Goal: Information Seeking & Learning: Learn about a topic

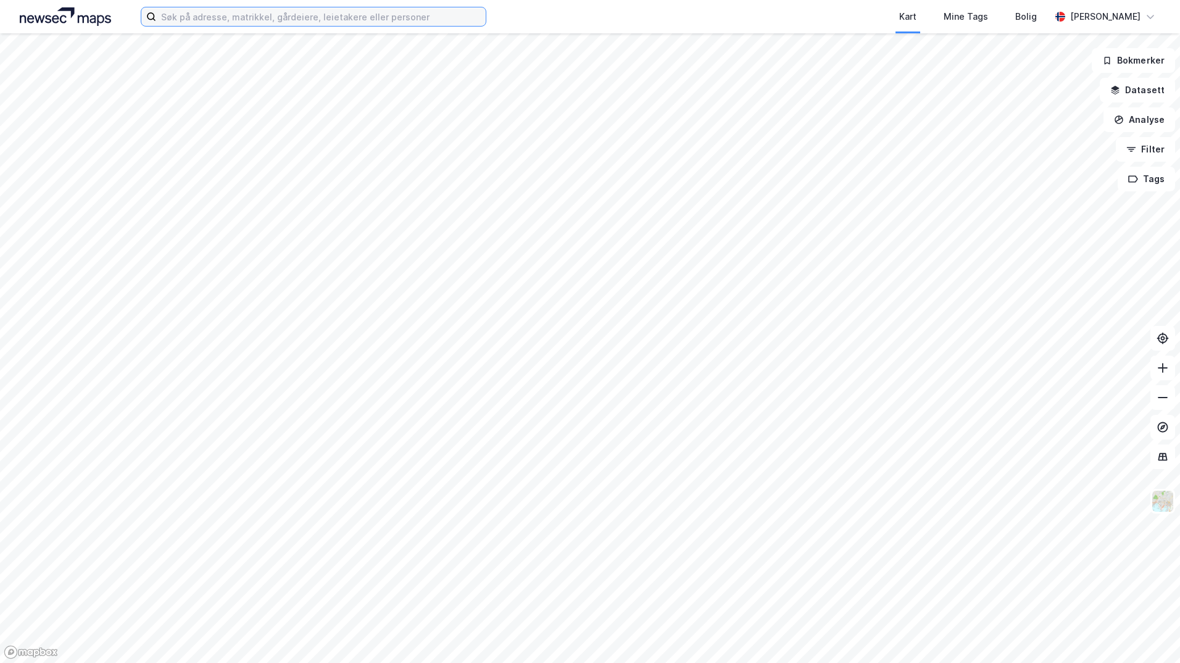
click at [242, 17] on input at bounding box center [321, 16] width 330 height 19
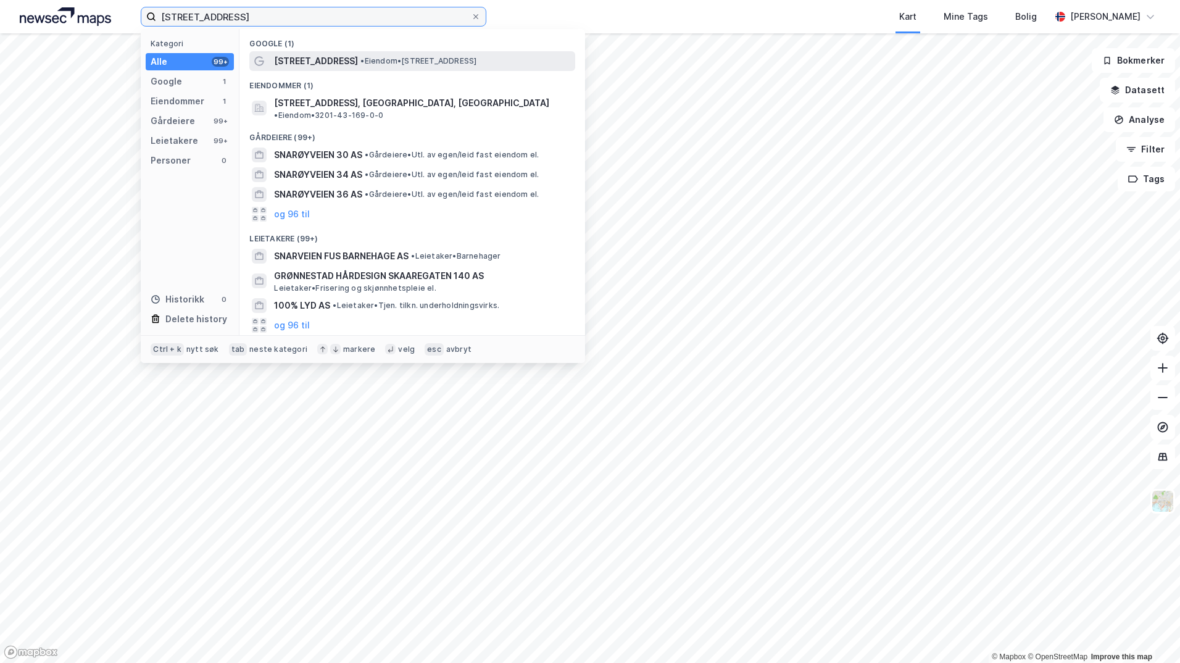
type input "[STREET_ADDRESS]"
click at [326, 54] on span "[STREET_ADDRESS]" at bounding box center [316, 61] width 84 height 15
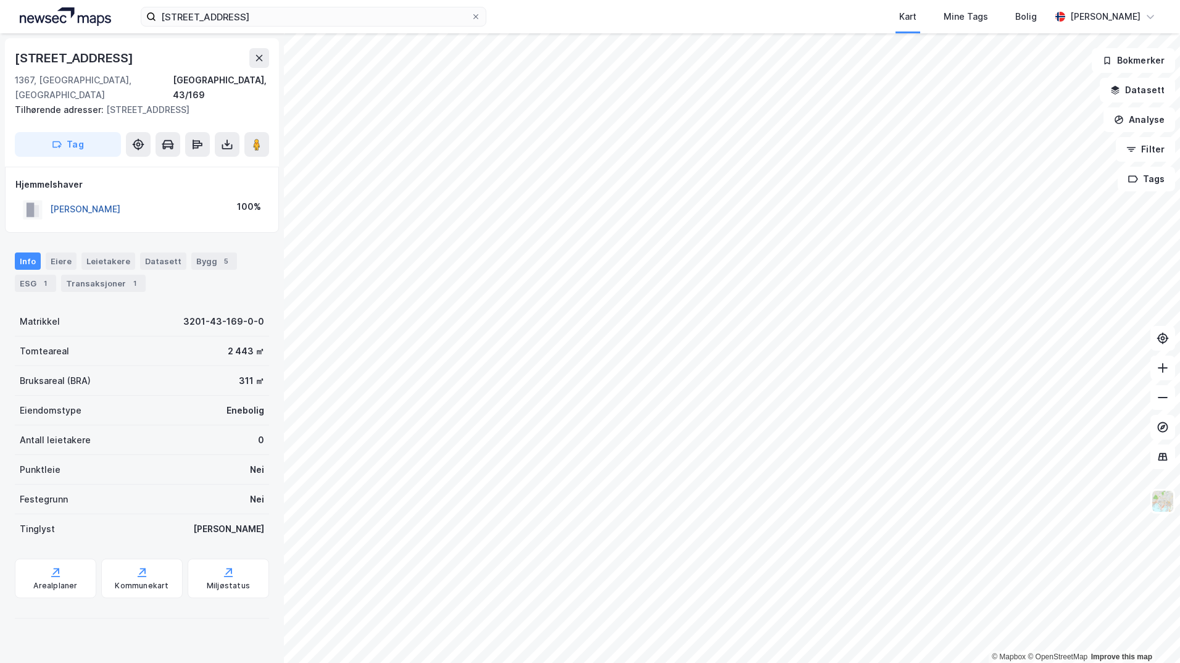
click at [0, 0] on button "[PERSON_NAME]" at bounding box center [0, 0] width 0 height 0
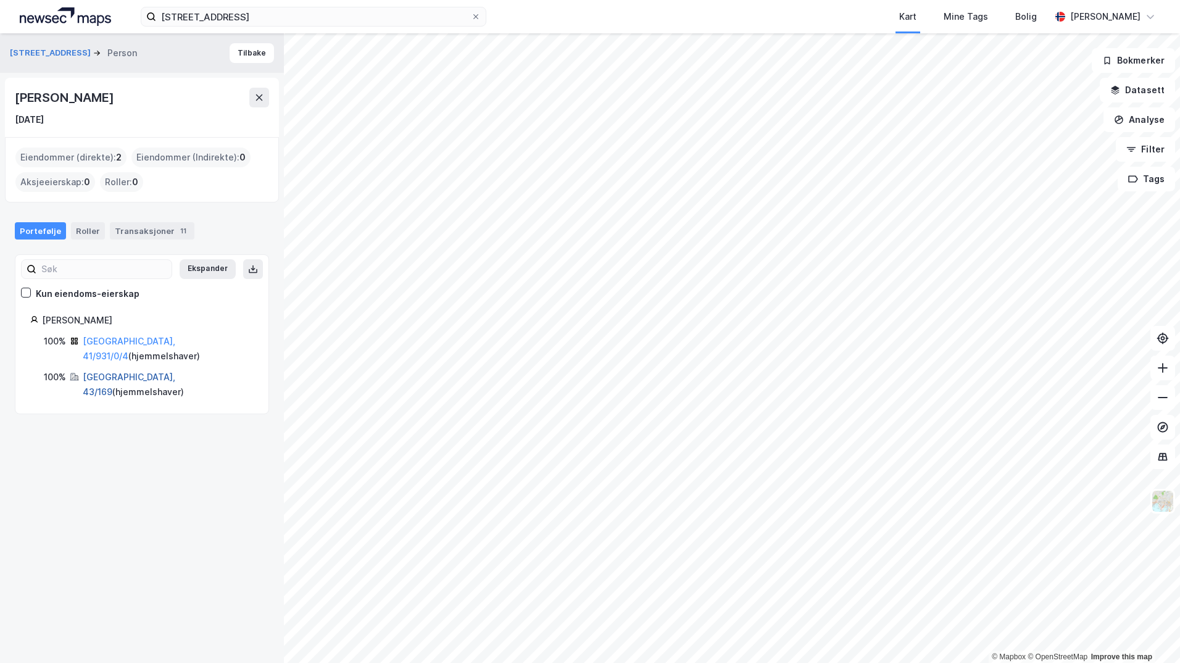
click at [107, 371] on link "[GEOGRAPHIC_DATA], 43/169" at bounding box center [129, 383] width 93 height 25
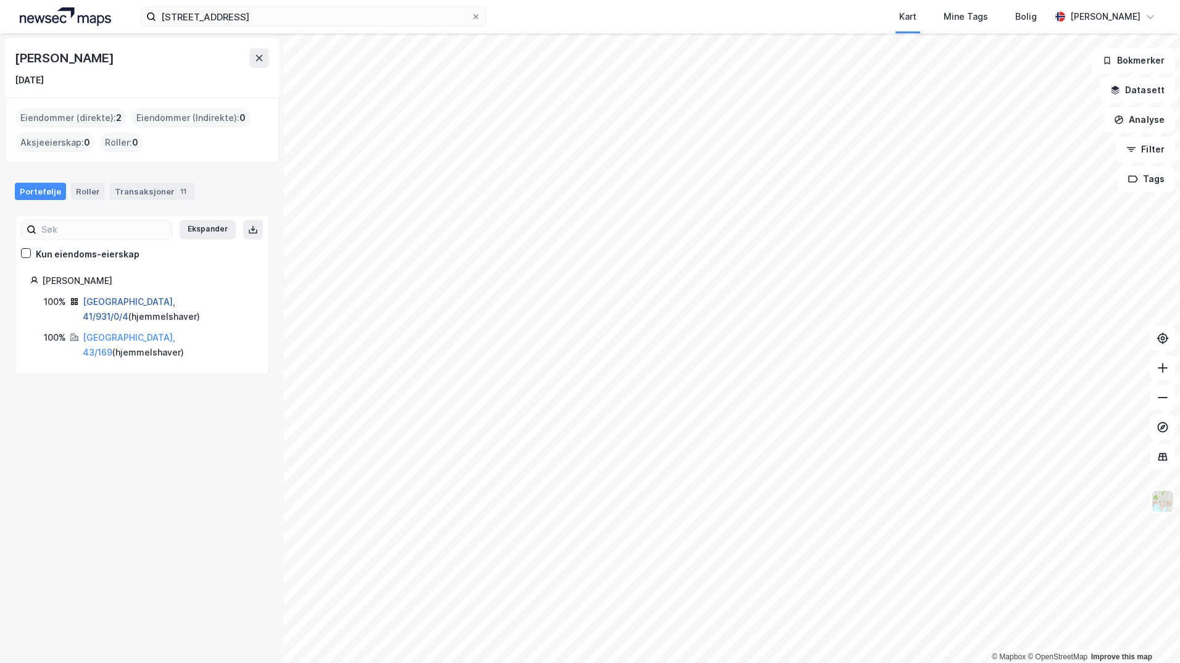
click at [123, 299] on link "[GEOGRAPHIC_DATA], 41/931/0/4" at bounding box center [129, 308] width 93 height 25
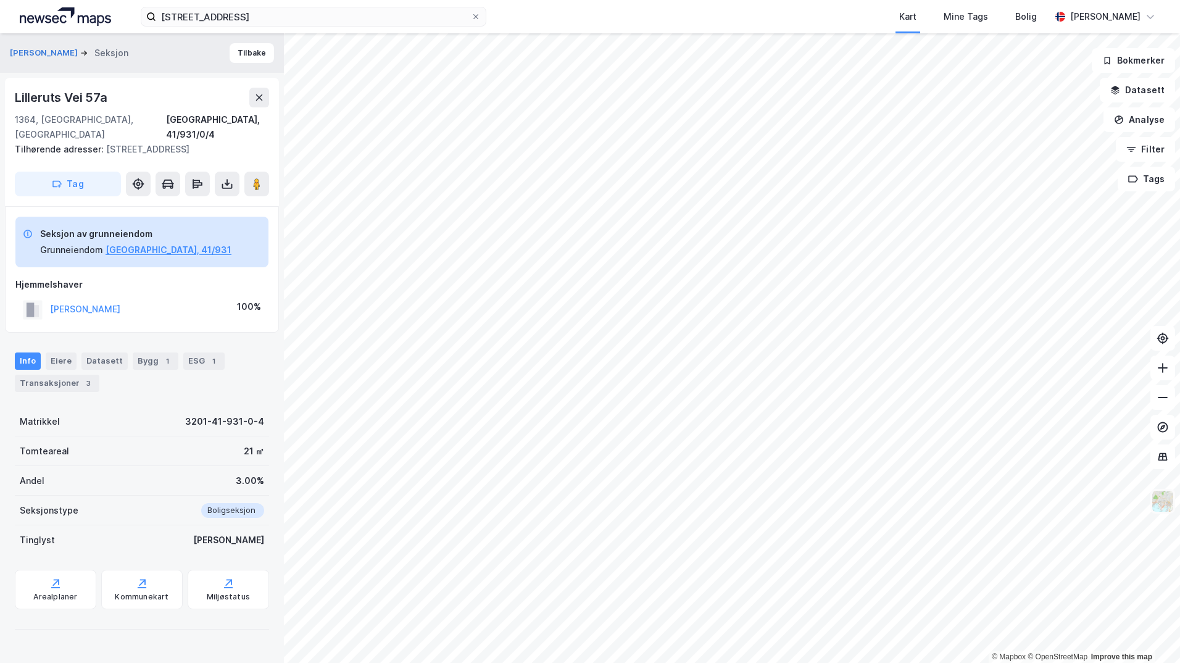
click at [1163, 502] on img at bounding box center [1162, 500] width 23 height 23
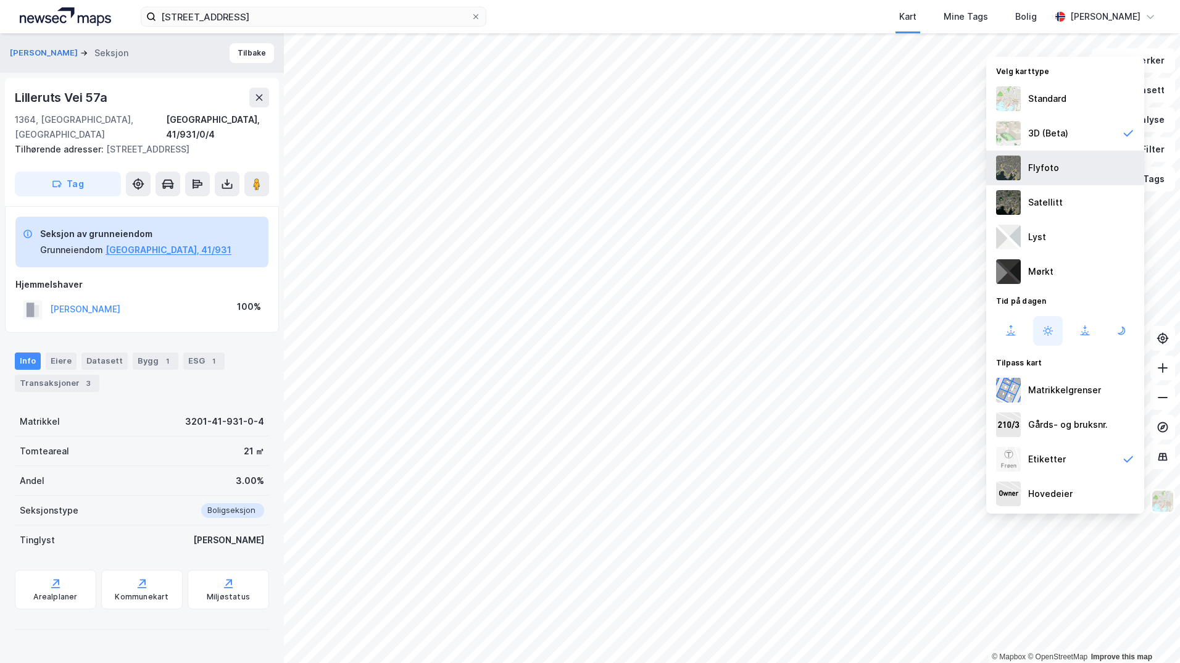
click at [1055, 176] on div "Flyfoto" at bounding box center [1065, 168] width 158 height 35
